Goal: Information Seeking & Learning: Learn about a topic

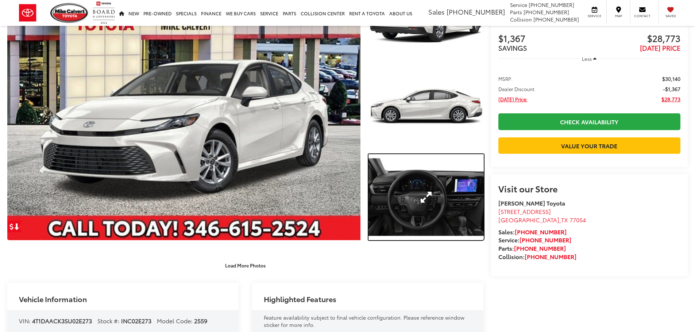
click at [467, 167] on link "Expand Photo 3" at bounding box center [426, 197] width 115 height 86
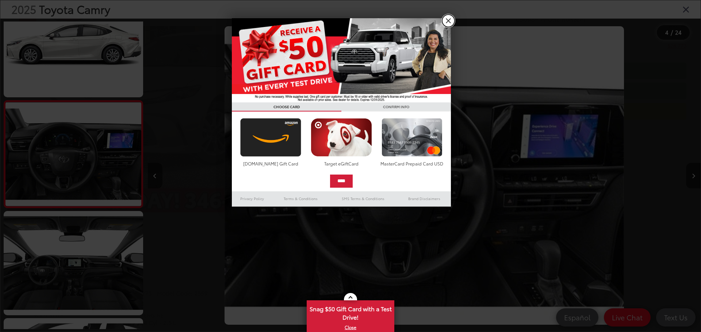
click at [447, 23] on link "X" at bounding box center [448, 21] width 12 height 12
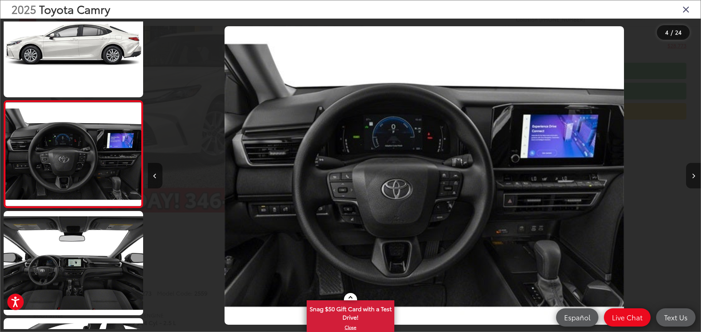
click at [694, 181] on button "Next image" at bounding box center [693, 176] width 15 height 26
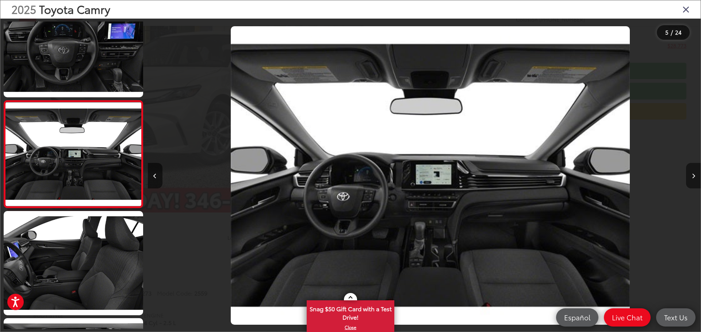
scroll to position [0, 2211]
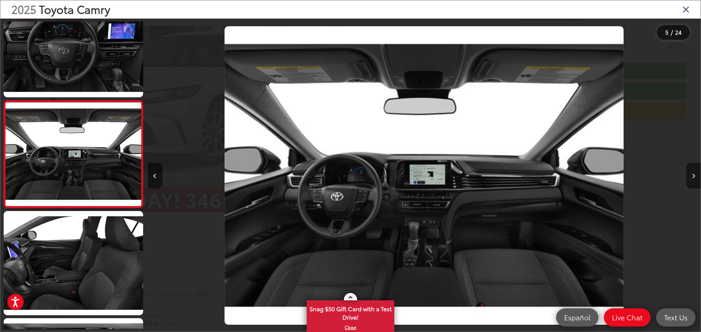
click at [694, 181] on button "Next image" at bounding box center [693, 176] width 15 height 26
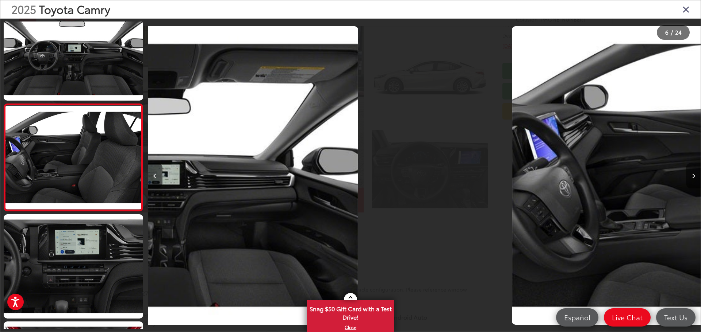
scroll to position [458, 0]
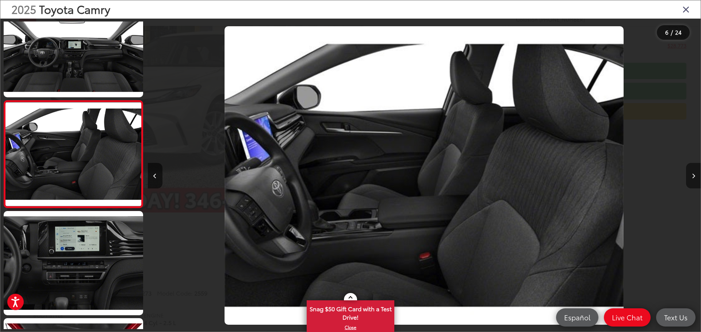
click at [694, 181] on button "Next image" at bounding box center [693, 176] width 15 height 26
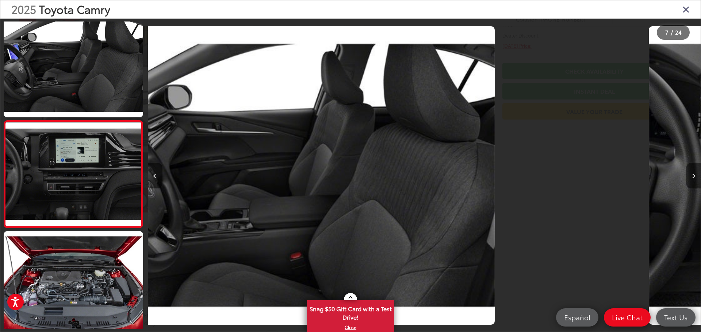
scroll to position [566, 0]
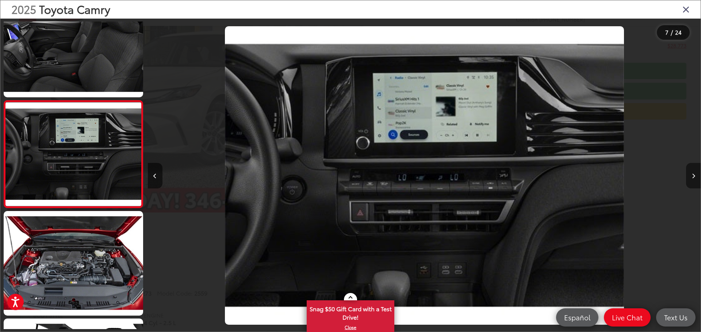
click at [694, 181] on button "Next image" at bounding box center [693, 176] width 15 height 26
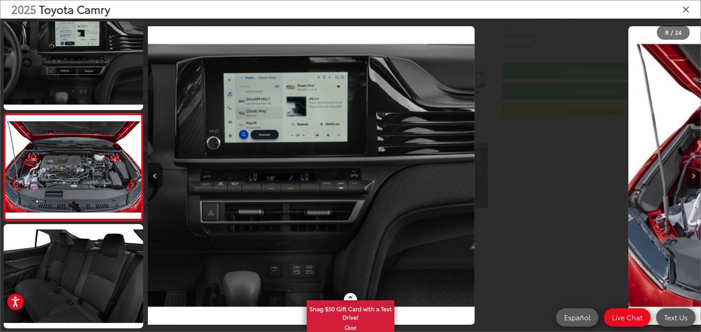
scroll to position [673, 0]
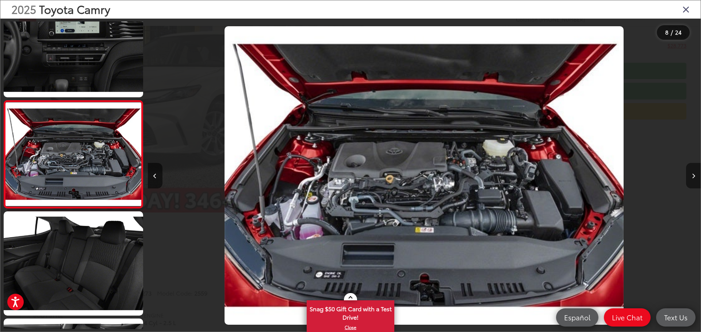
click at [694, 181] on button "Next image" at bounding box center [693, 176] width 15 height 26
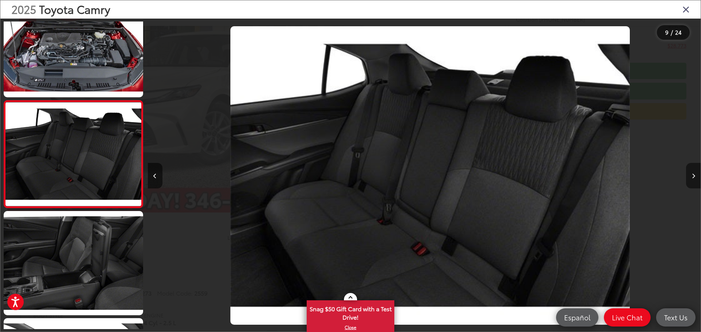
scroll to position [0, 4421]
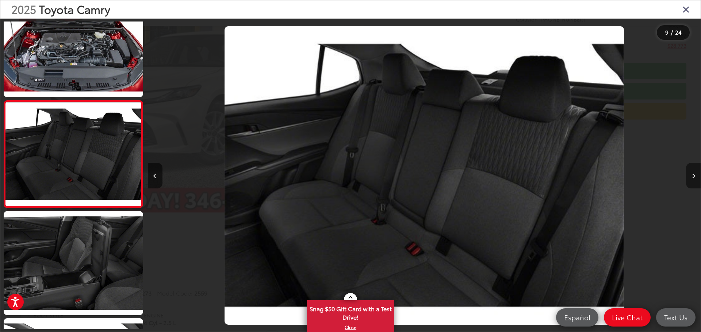
click at [694, 181] on button "Next image" at bounding box center [693, 176] width 15 height 26
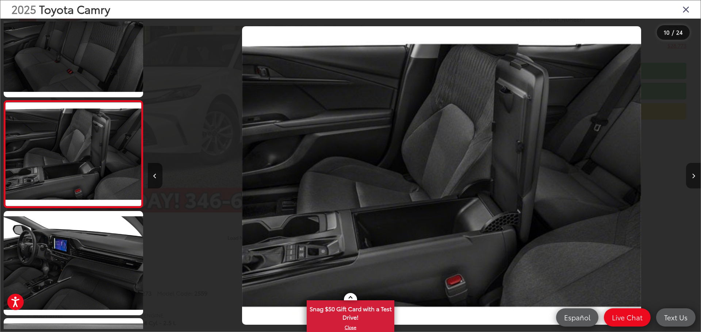
scroll to position [0, 4974]
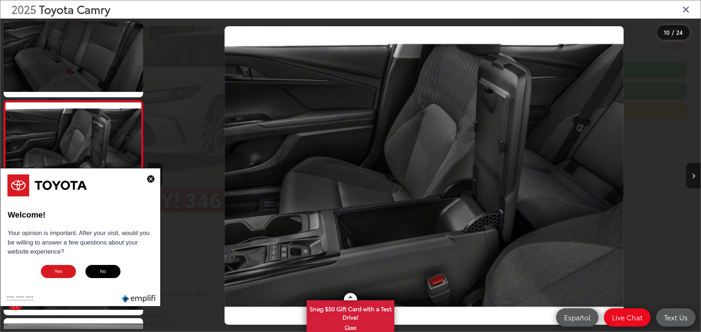
click at [685, 9] on icon "Close gallery" at bounding box center [685, 8] width 7 height 9
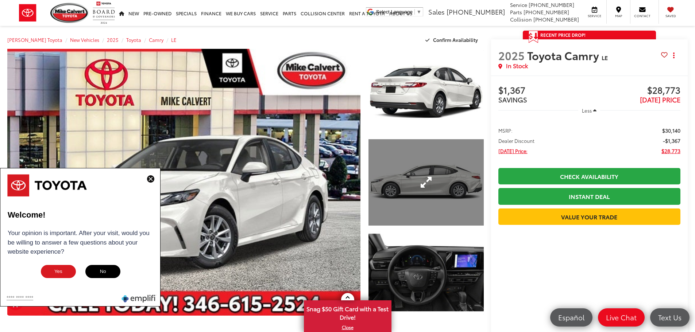
scroll to position [0, 0]
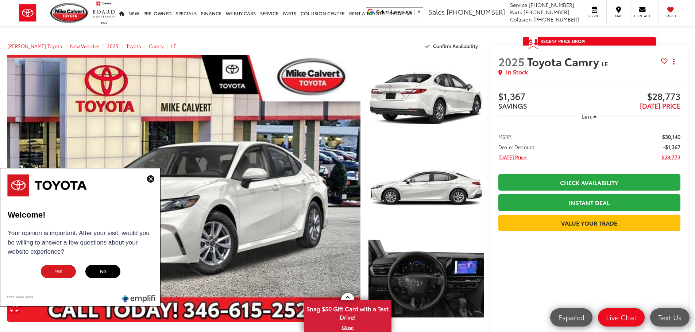
click at [150, 178] on img at bounding box center [150, 179] width 7 height 7
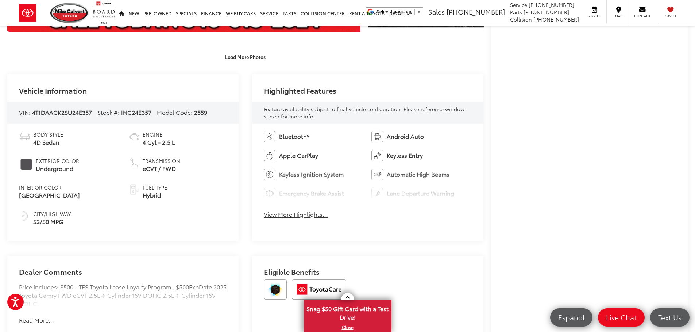
scroll to position [292, 0]
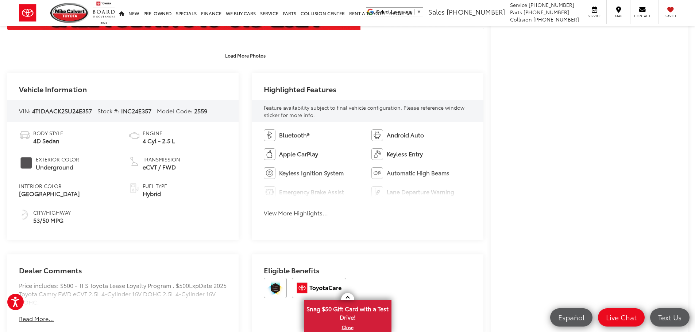
click at [290, 212] on button "View More Highlights..." at bounding box center [296, 213] width 64 height 8
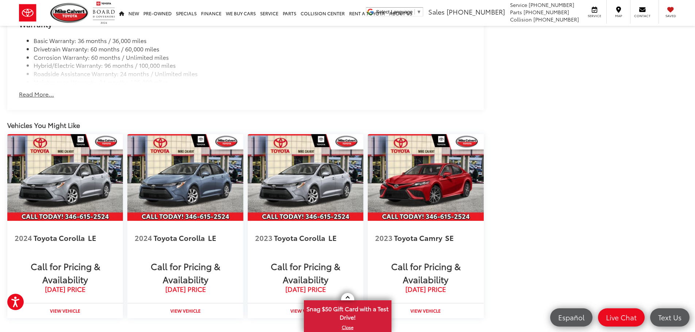
scroll to position [730, 0]
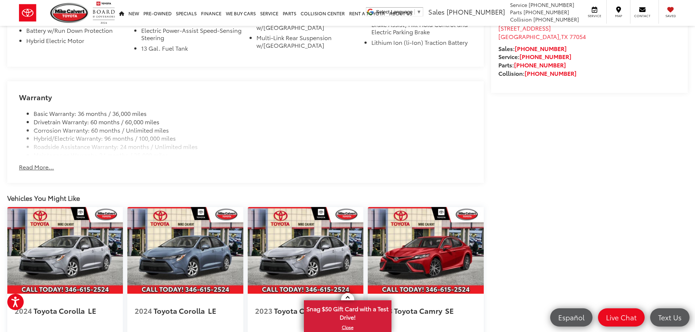
click at [34, 160] on div "Warranty Basic Warranty: 36 months / 36,000 miles Drivetrain Warranty: 60 month…" at bounding box center [245, 132] width 477 height 102
click at [35, 158] on div "Warranty Basic Warranty: 36 months / 36,000 miles Drivetrain Warranty: 60 month…" at bounding box center [245, 132] width 477 height 102
click at [46, 165] on button "Read More..." at bounding box center [36, 167] width 35 height 8
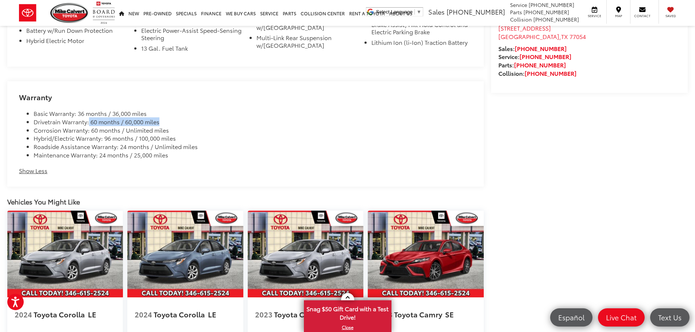
drag, startPoint x: 88, startPoint y: 123, endPoint x: 207, endPoint y: 119, distance: 119.4
click at [207, 119] on li "Drivetrain Warranty: 60 months / 60,000 miles" at bounding box center [253, 122] width 438 height 8
drag, startPoint x: 83, startPoint y: 130, endPoint x: 191, endPoint y: 132, distance: 108.0
click at [191, 132] on li "Corrosion Warranty: 60 months / Unlimited miles" at bounding box center [253, 130] width 438 height 8
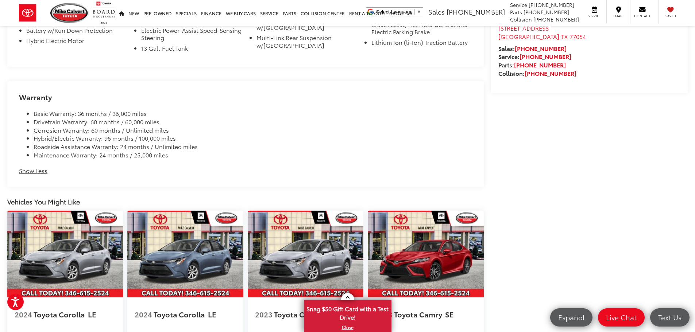
click at [182, 139] on li "Hybrid/Electric Warranty: 96 months / 100,000 miles" at bounding box center [253, 138] width 438 height 8
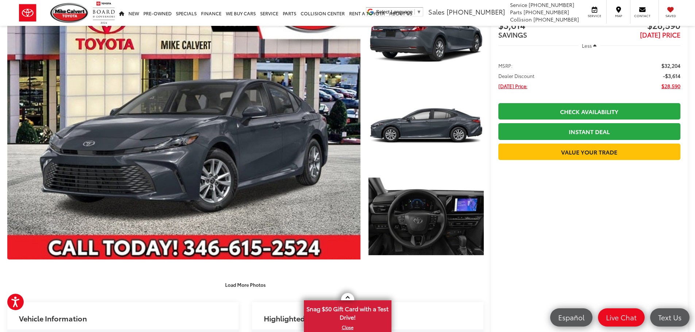
scroll to position [0, 0]
